Goal: Information Seeking & Learning: Check status

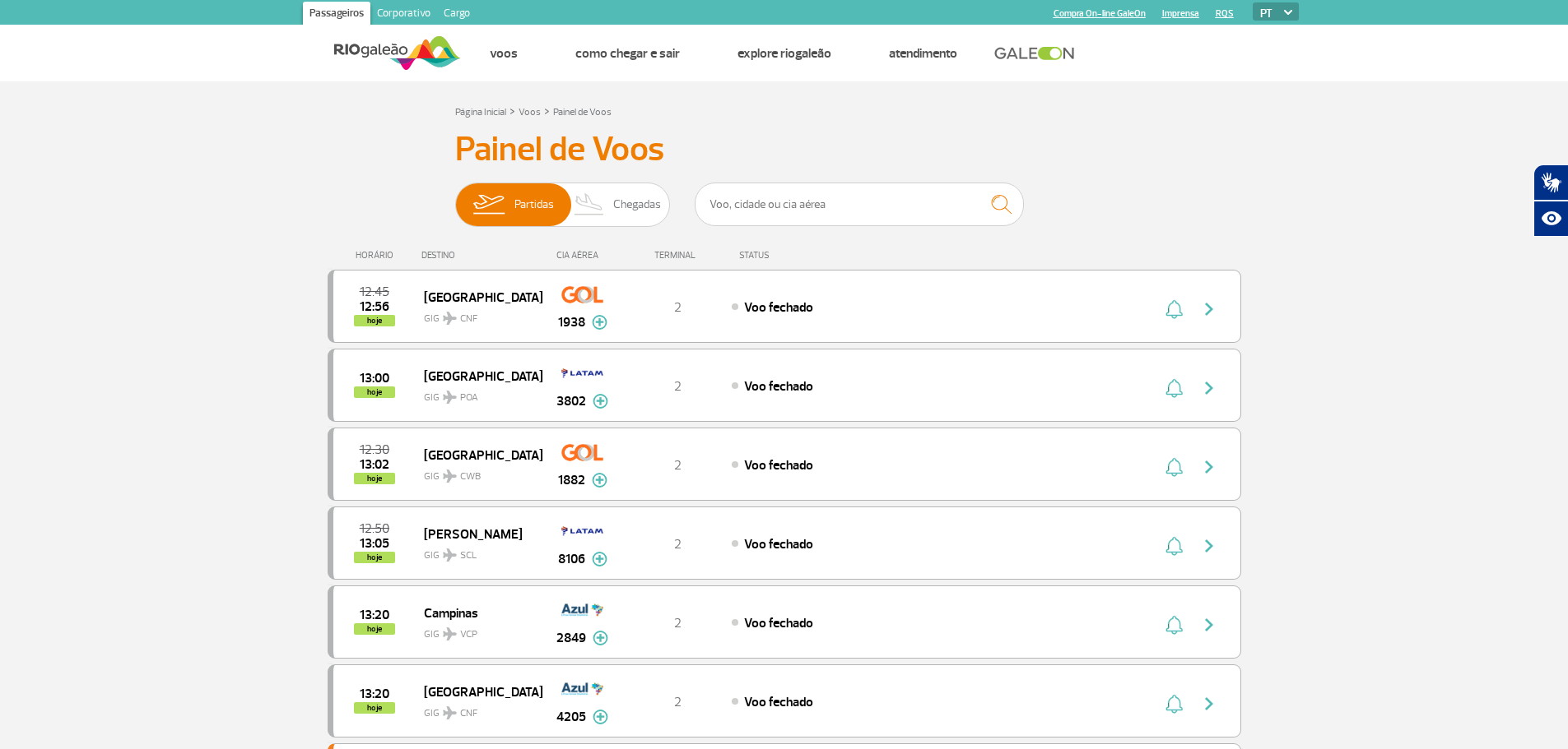
click at [590, 230] on div "Partidas Chegadas" at bounding box center [562, 206] width 215 height 49
click at [619, 215] on span "Chegadas" at bounding box center [637, 204] width 48 height 43
click at [455, 197] on input "Partidas Chegadas" at bounding box center [455, 197] width 0 height 0
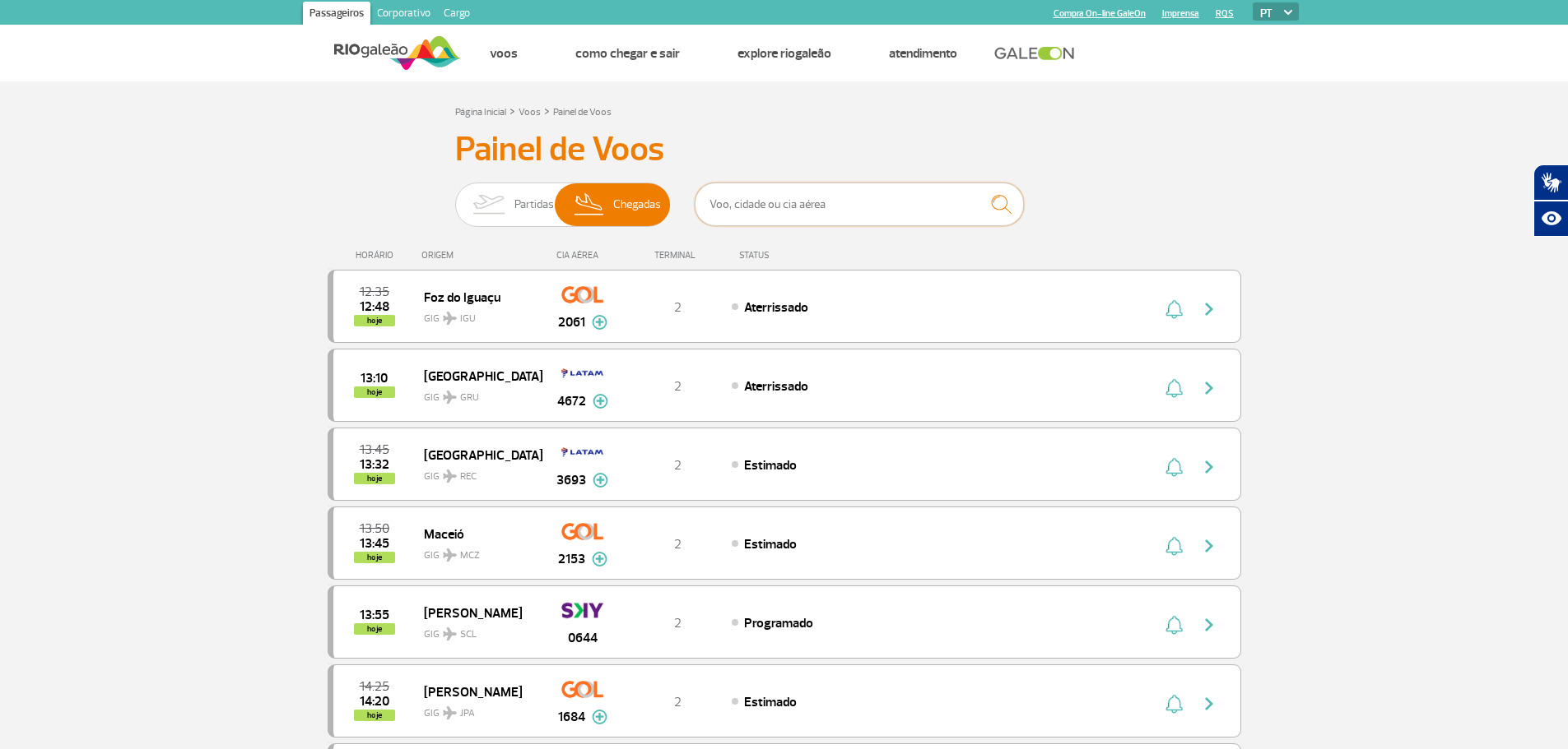
click at [760, 195] on input "text" at bounding box center [859, 203] width 329 height 43
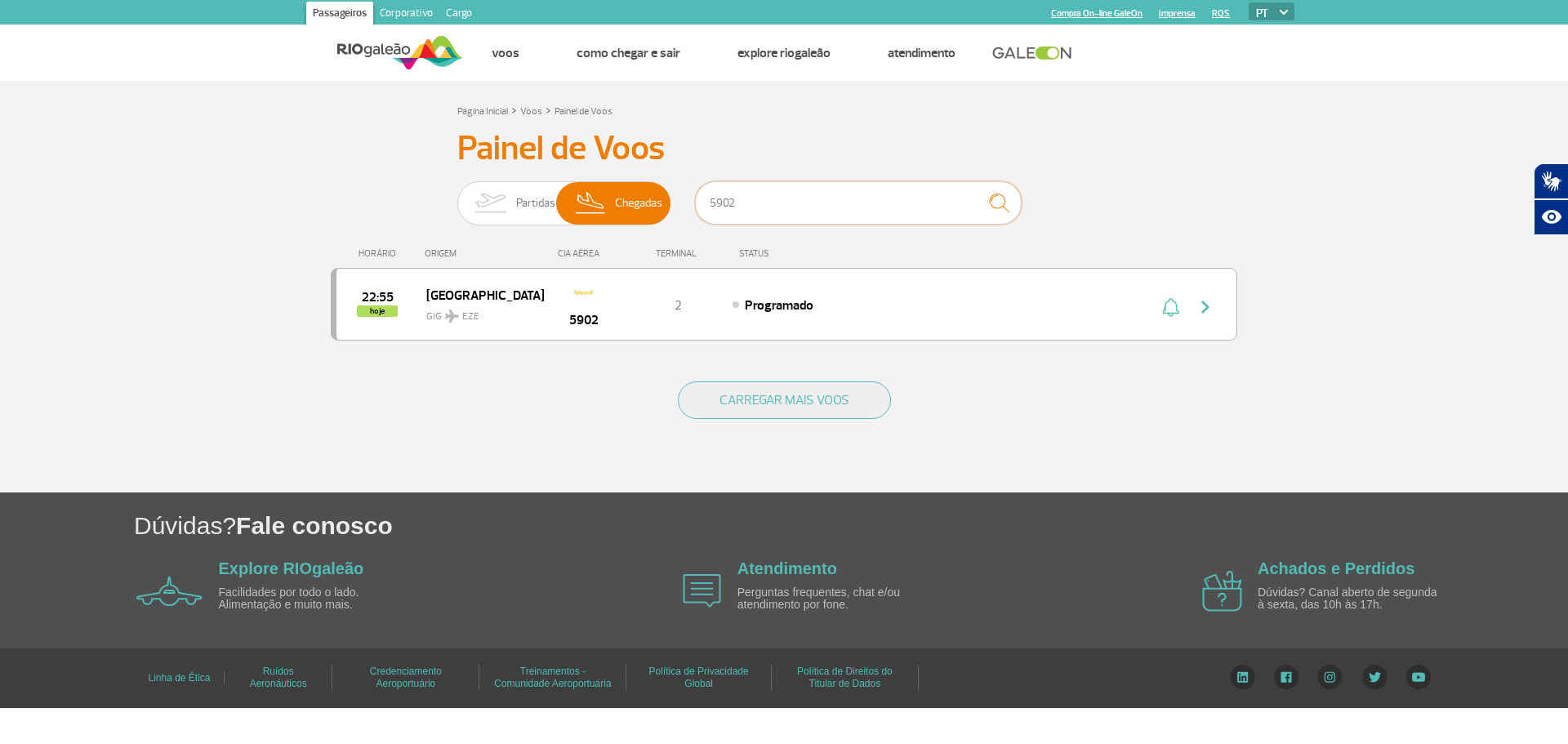
type input "5902"
drag, startPoint x: 467, startPoint y: 354, endPoint x: 456, endPoint y: 352, distance: 11.2
click at [467, 354] on div "HORÁRIO ORIGEM CIA AÉREA TERMINAL STATUS 22:55 hoje [GEOGRAPHIC_DATA] GIG EZE 5…" at bounding box center [784, 295] width 906 height 131
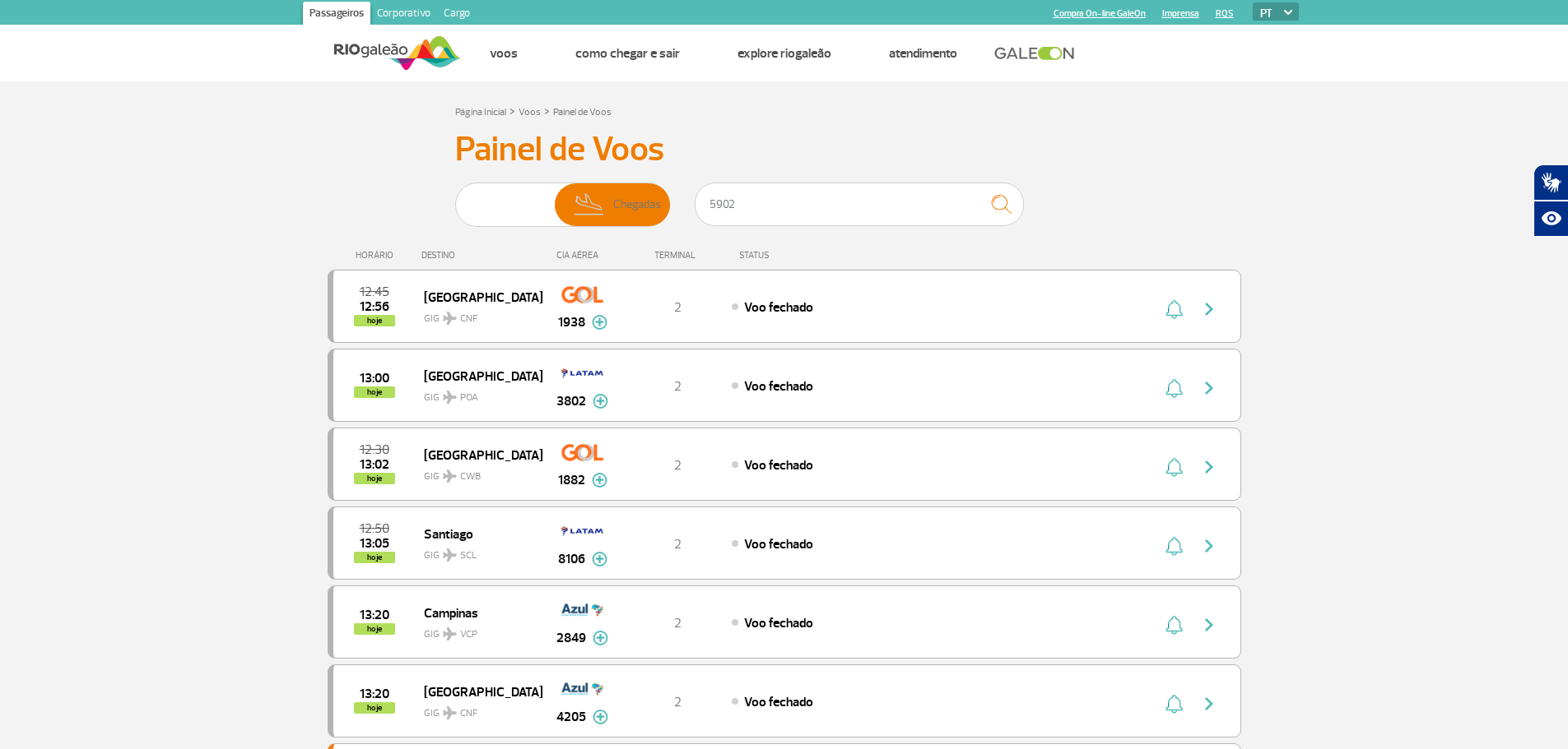
click at [396, 12] on link "Corporativo" at bounding box center [403, 14] width 66 height 26
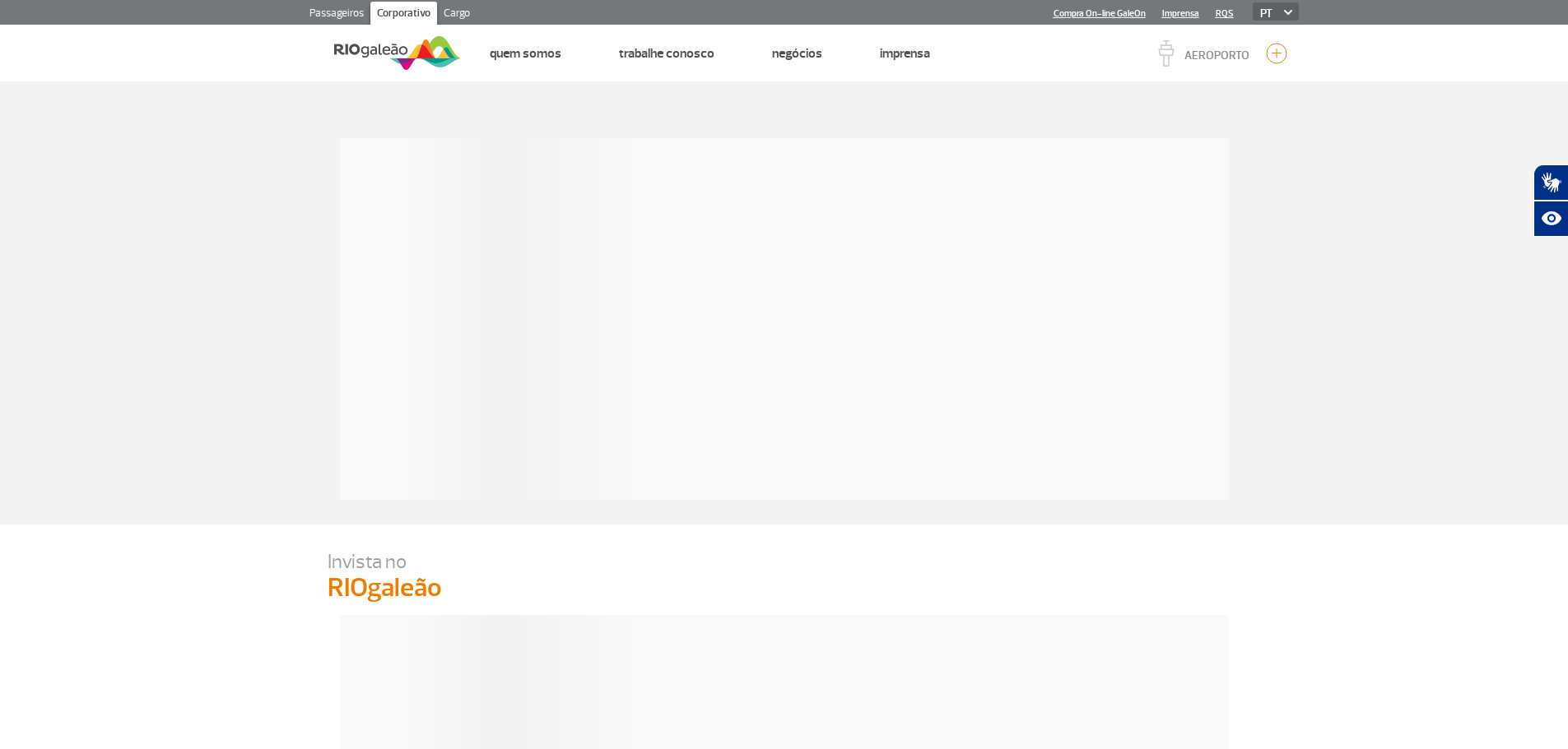
click at [358, 19] on link "Passageiros" at bounding box center [337, 14] width 67 height 26
